Goal: Transaction & Acquisition: Book appointment/travel/reservation

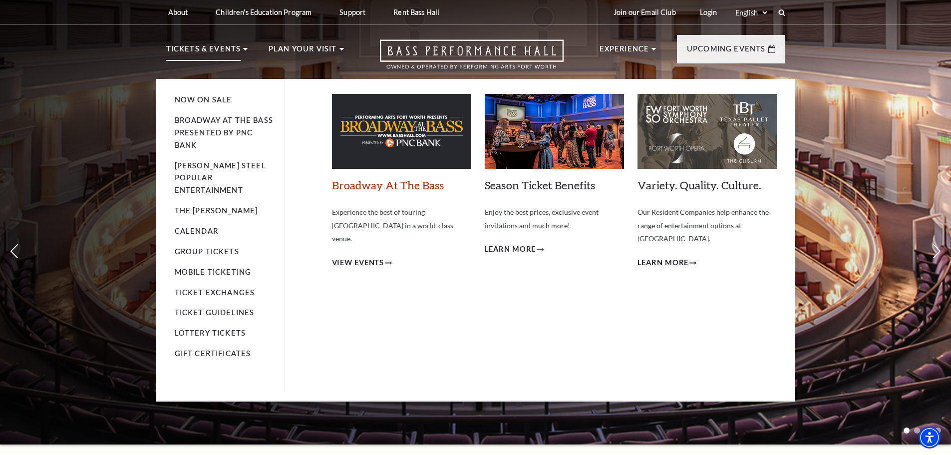
click at [378, 186] on link "Broadway At The Bass" at bounding box center [388, 184] width 112 height 13
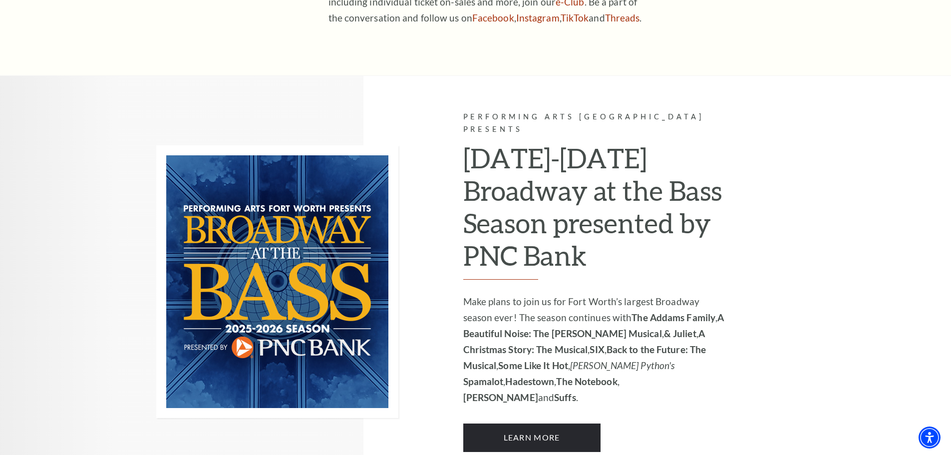
scroll to position [598, 0]
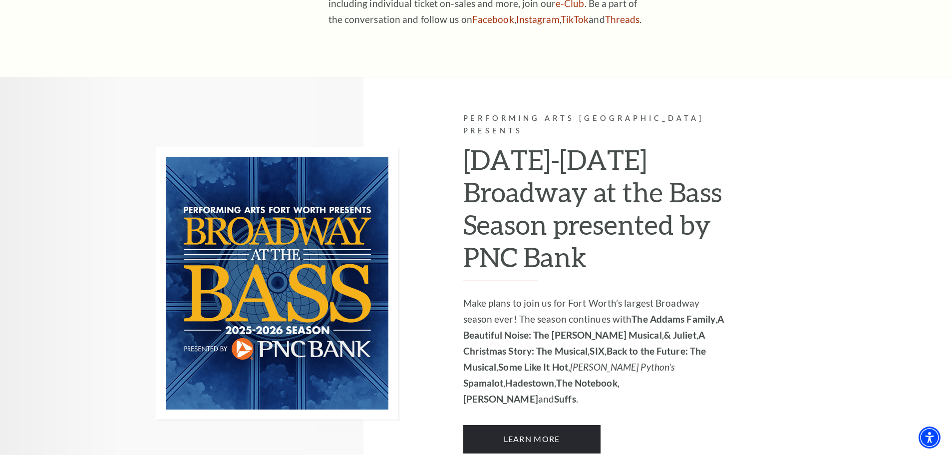
drag, startPoint x: 591, startPoint y: 322, endPoint x: 613, endPoint y: 321, distance: 22.5
click at [613, 321] on p "Make plans to join us for Fort Worth’s largest Broadway season ever! The season…" at bounding box center [596, 351] width 267 height 112
drag, startPoint x: 522, startPoint y: 352, endPoint x: 571, endPoint y: 355, distance: 49.1
click at [571, 377] on strong "The Notebook" at bounding box center [586, 382] width 61 height 11
drag, startPoint x: 584, startPoint y: 357, endPoint x: 628, endPoint y: 361, distance: 44.1
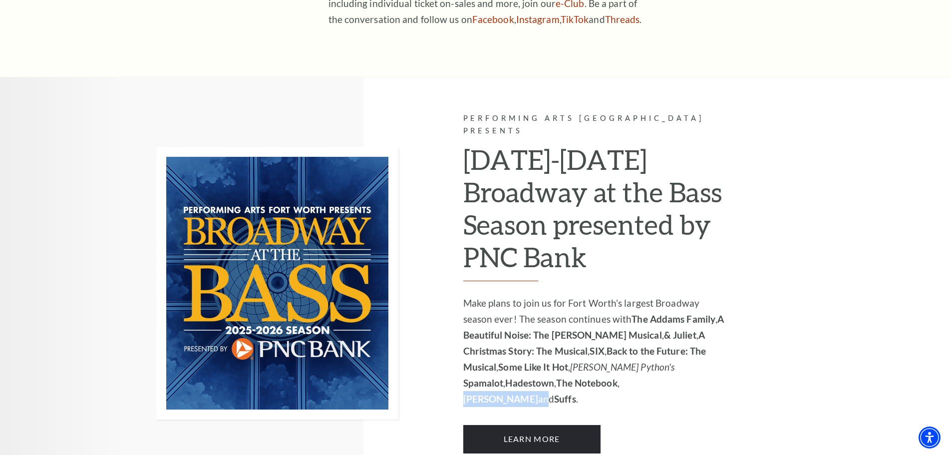
click at [628, 361] on p "Make plans to join us for Fort Worth’s largest Broadway season ever! The season…" at bounding box center [596, 351] width 267 height 112
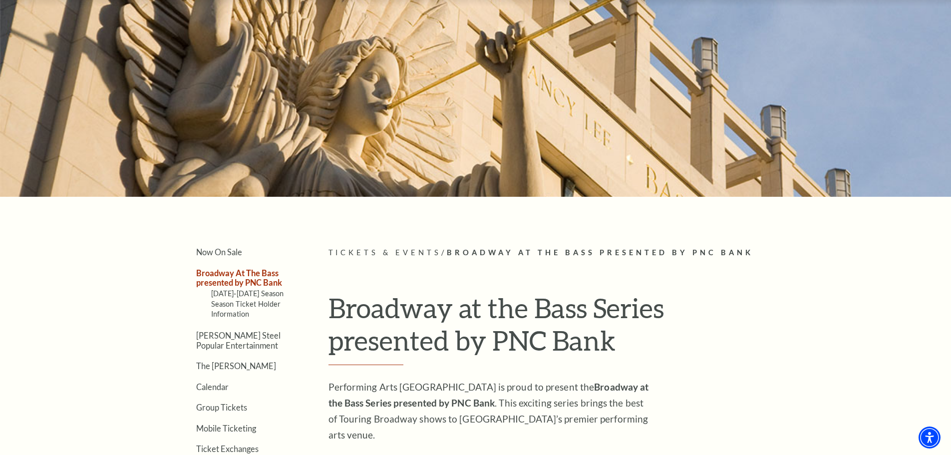
scroll to position [0, 0]
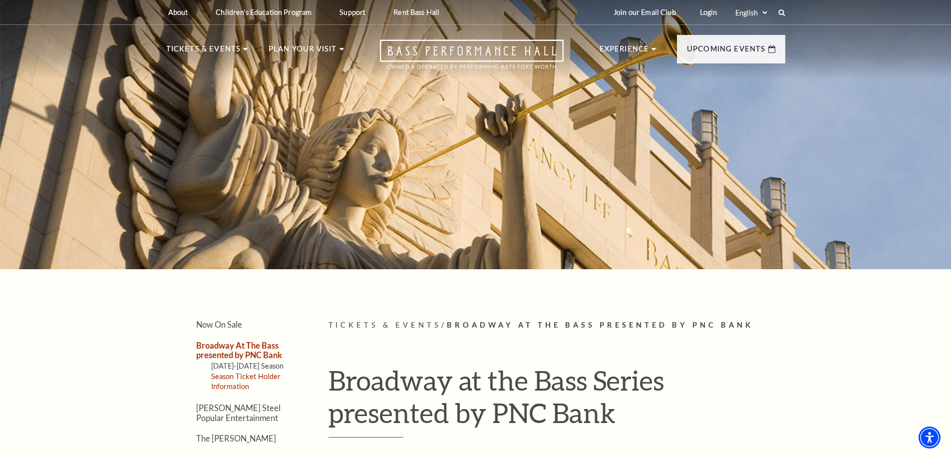
click at [260, 373] on link "Season Ticket Holder Information" at bounding box center [246, 381] width 70 height 18
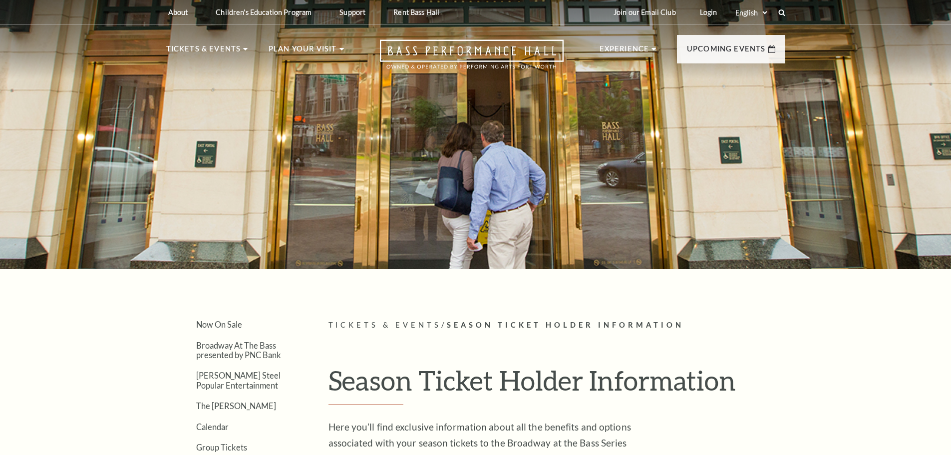
click at [256, 364] on ul "Now On Sale Broadway At The Bass presented by PNC Bank [PERSON_NAME] Steel Popu…" at bounding box center [232, 437] width 132 height 236
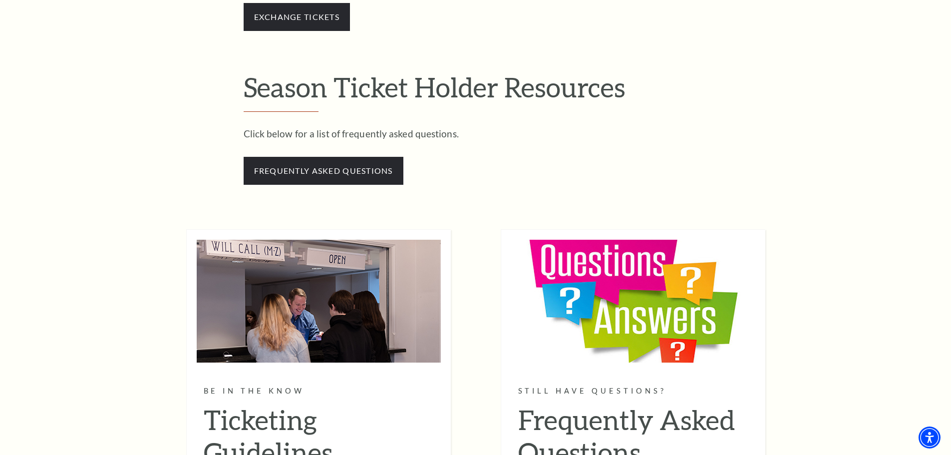
scroll to position [599, 0]
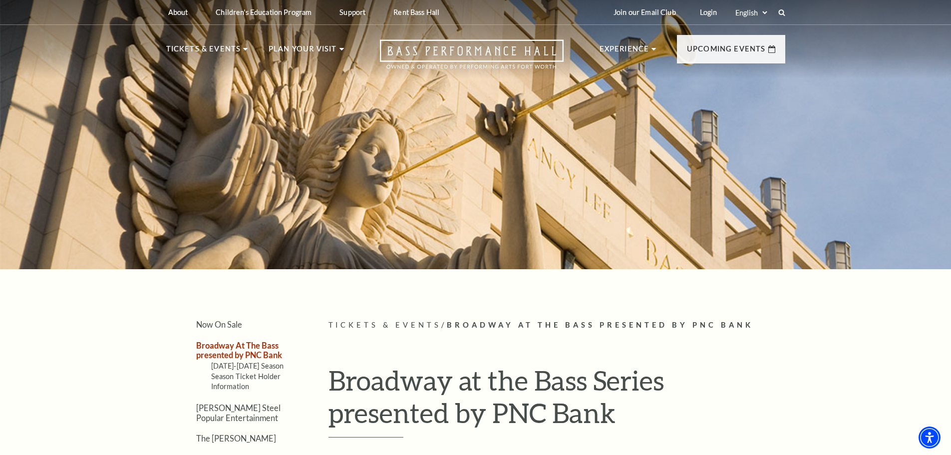
scroll to position [66, 0]
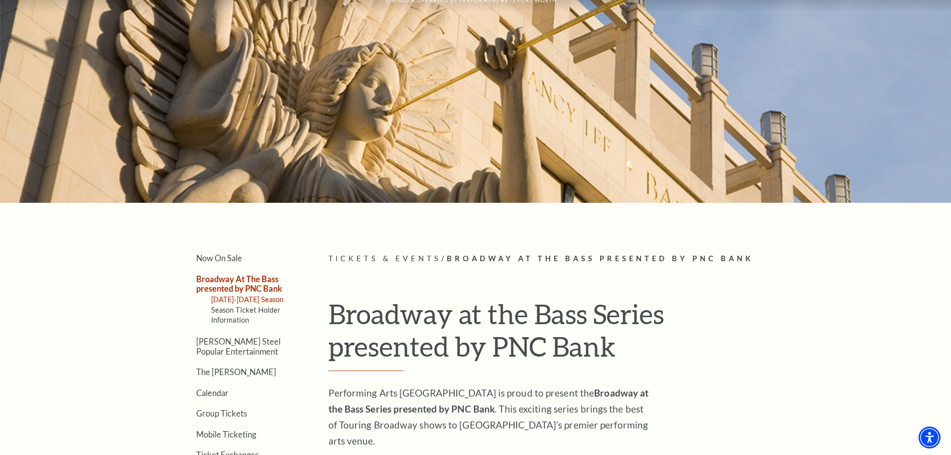
click at [255, 299] on link "2025-2026 Season" at bounding box center [247, 299] width 73 height 8
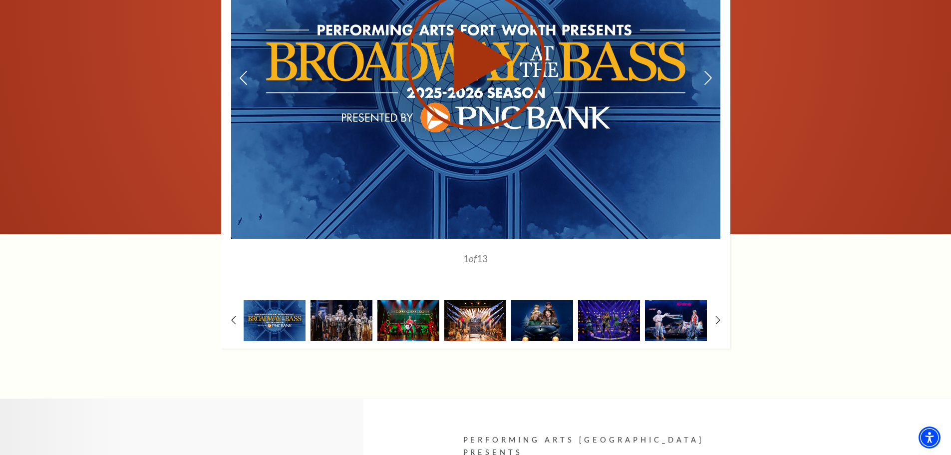
scroll to position [999, 0]
